Goal: Navigation & Orientation: Find specific page/section

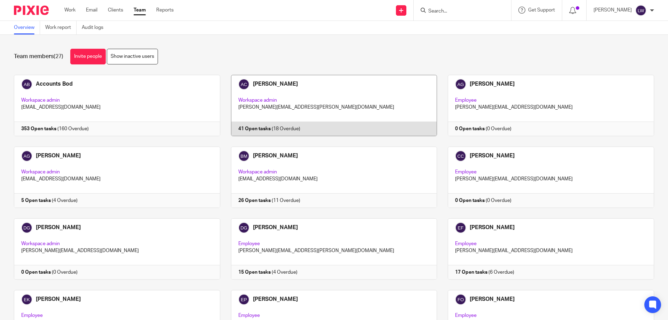
click at [291, 111] on link at bounding box center [328, 105] width 217 height 61
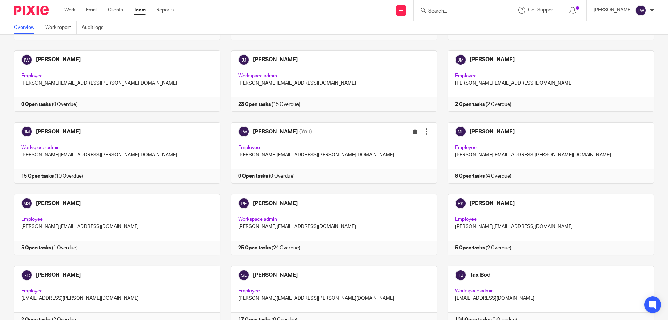
scroll to position [414, 0]
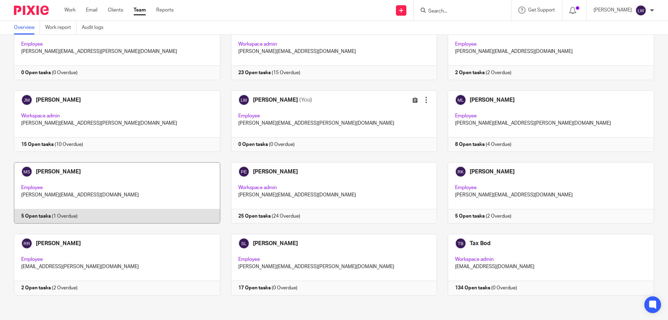
click at [38, 188] on link at bounding box center [111, 192] width 217 height 61
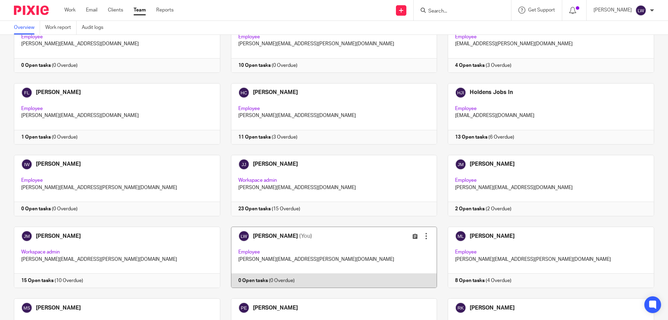
scroll to position [348, 0]
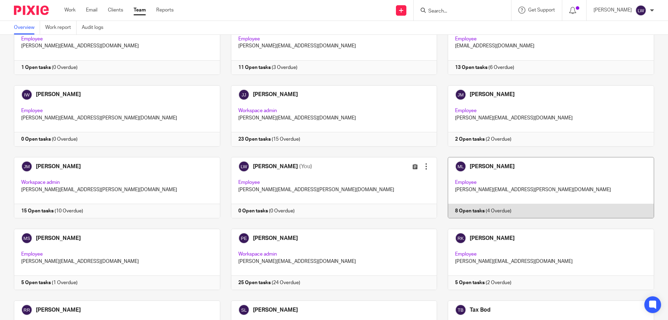
click at [489, 183] on link at bounding box center [545, 187] width 217 height 61
